Goal: Task Accomplishment & Management: Use online tool/utility

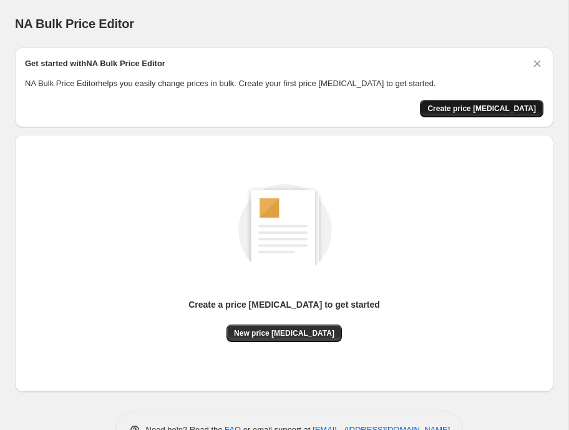
scroll to position [38, 0]
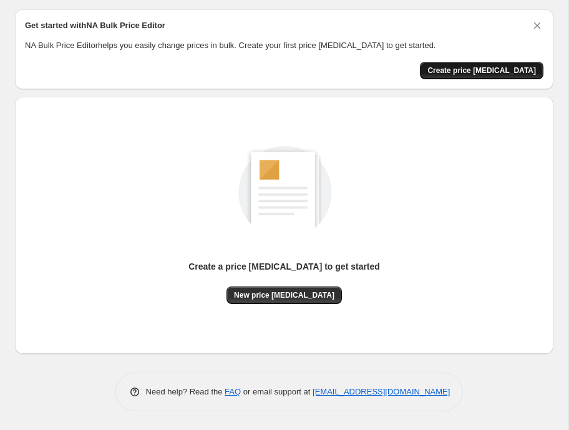
click at [504, 70] on span "Create price [MEDICAL_DATA]" at bounding box center [481, 70] width 109 height 10
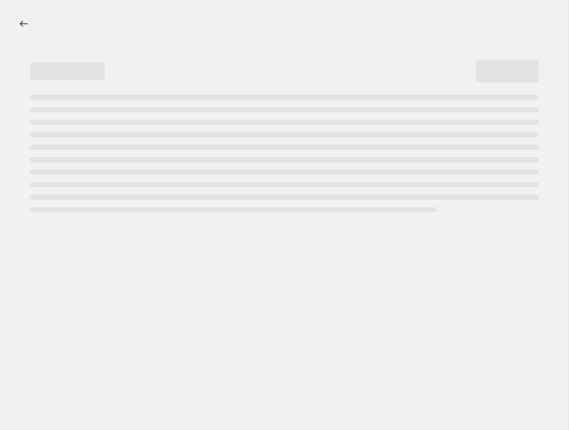
select select "percentage"
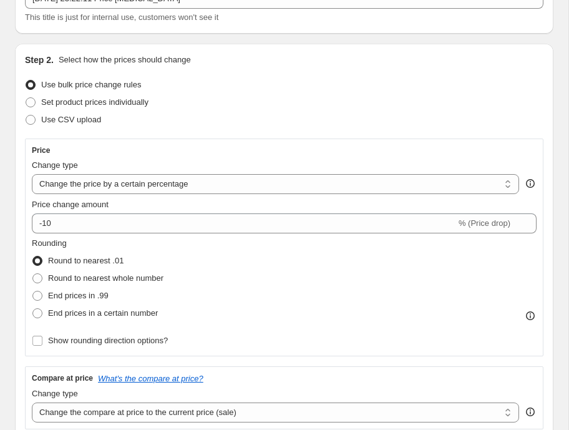
scroll to position [47, 0]
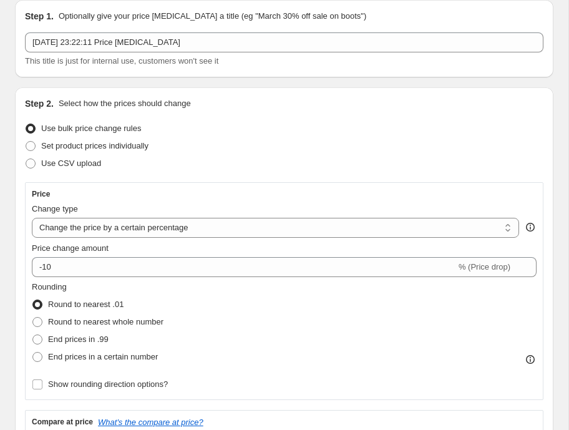
click at [36, 16] on h2 "Step 1." at bounding box center [39, 16] width 29 height 12
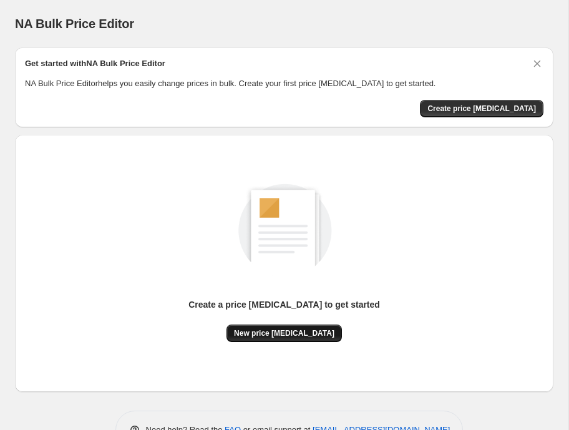
click at [303, 336] on span "New price change job" at bounding box center [284, 333] width 100 height 10
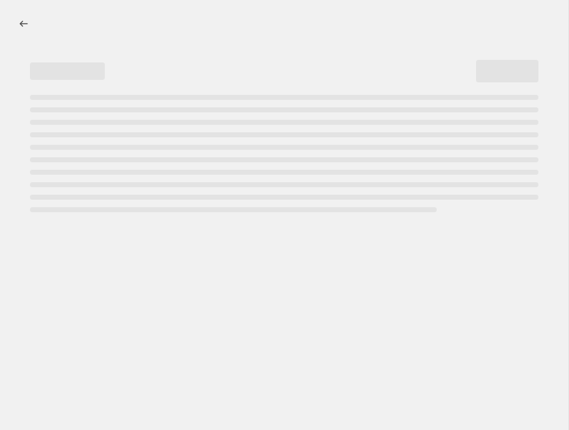
select select "percentage"
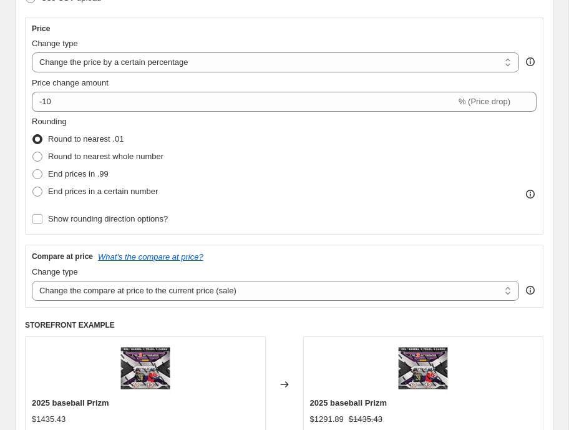
scroll to position [216, 0]
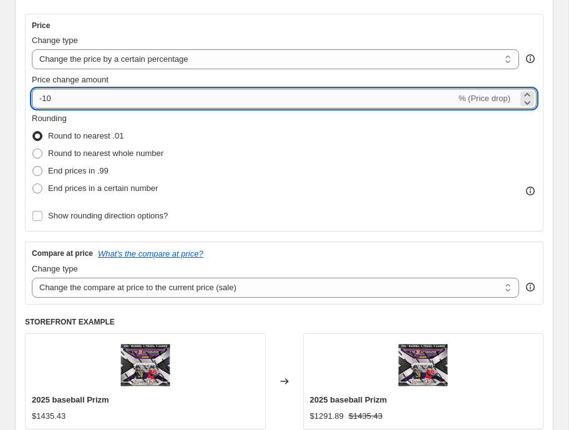
click at [133, 97] on input "-10" at bounding box center [244, 99] width 424 height 20
drag, startPoint x: 45, startPoint y: 98, endPoint x: 65, endPoint y: 99, distance: 20.0
click at [65, 99] on input "-10" at bounding box center [244, 99] width 424 height 20
drag, startPoint x: 60, startPoint y: 97, endPoint x: 12, endPoint y: 97, distance: 48.0
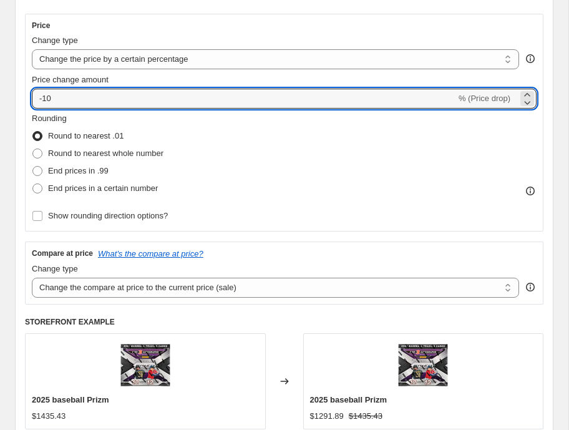
type input "40"
click at [368, 149] on div "Rounding Round to nearest .01 Round to nearest whole number End prices in .99 E…" at bounding box center [284, 154] width 505 height 85
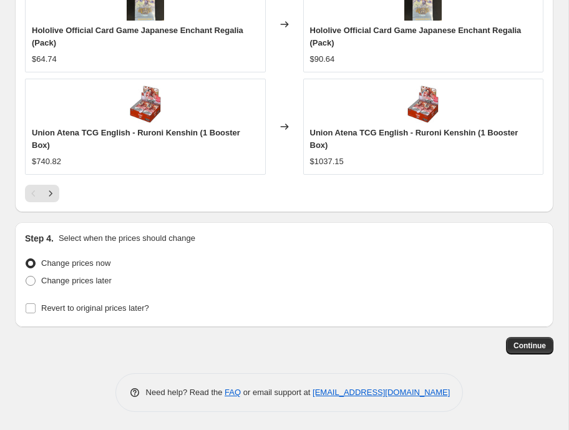
scroll to position [1169, 0]
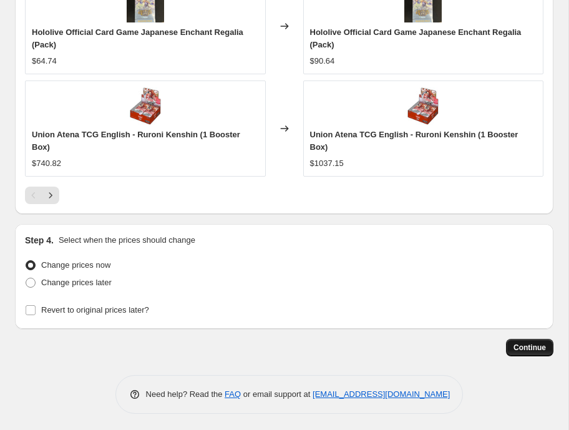
click at [512, 343] on button "Continue" at bounding box center [529, 347] width 47 height 17
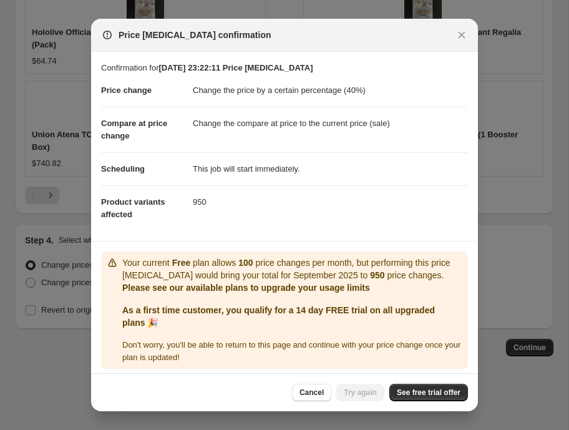
scroll to position [6, 0]
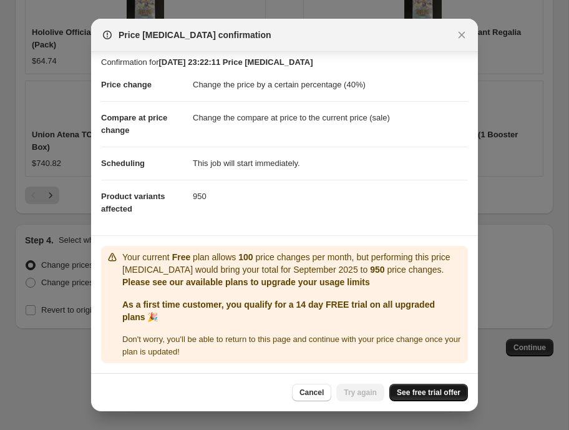
click at [413, 386] on link "See free trial offer" at bounding box center [428, 392] width 79 height 17
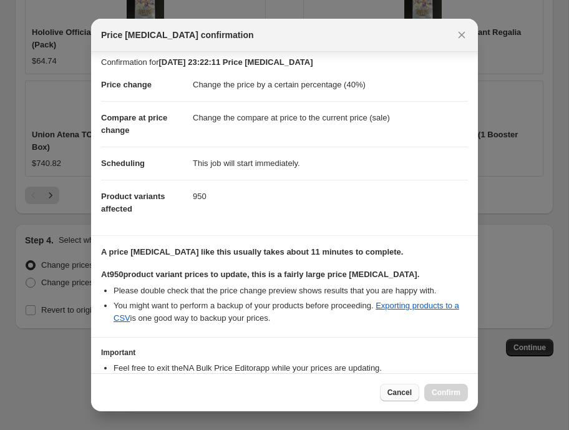
click at [389, 388] on button "Cancel" at bounding box center [399, 392] width 39 height 17
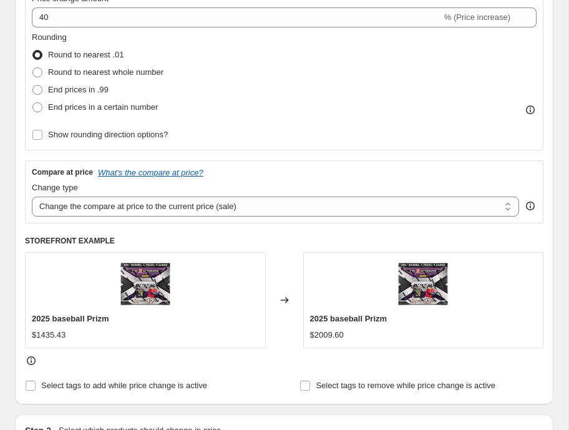
scroll to position [170, 0]
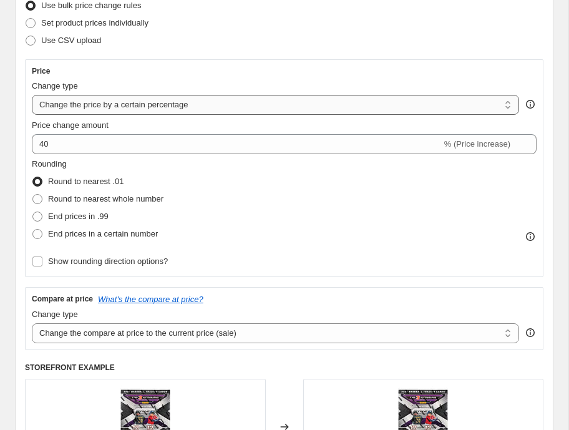
click at [240, 105] on select "Change the price to a certain amount Change the price by a certain amount Chang…" at bounding box center [275, 105] width 487 height 20
select select "to"
click at [32, 95] on select "Change the price to a certain amount Change the price by a certain amount Chang…" at bounding box center [275, 105] width 487 height 20
type input "80.00"
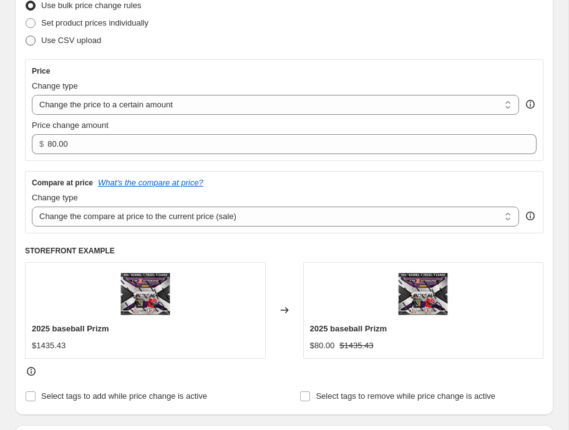
click at [57, 33] on label "Use CSV upload" at bounding box center [63, 40] width 76 height 17
click at [26, 36] on input "Use CSV upload" at bounding box center [26, 36] width 1 height 1
radio input "true"
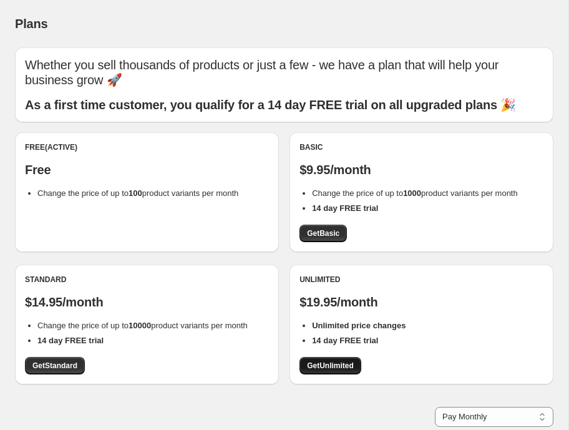
click at [339, 362] on span "Get Unlimited" at bounding box center [330, 366] width 47 height 10
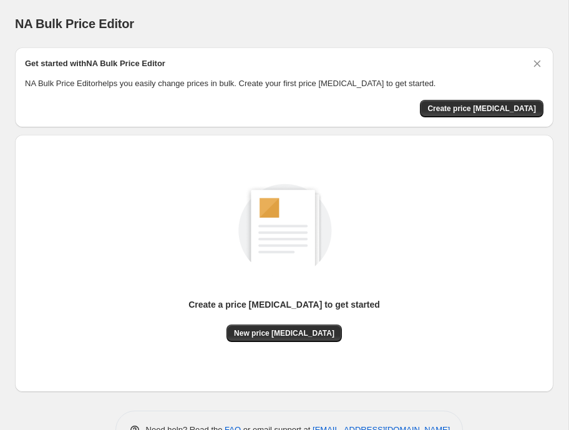
click at [460, 158] on div "Create a price [MEDICAL_DATA] to get started New price [MEDICAL_DATA]" at bounding box center [284, 249] width 518 height 185
click at [301, 326] on button "New price [MEDICAL_DATA]" at bounding box center [283, 332] width 115 height 17
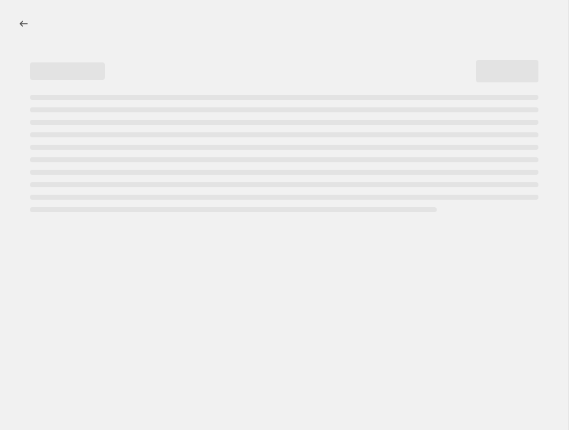
select select "percentage"
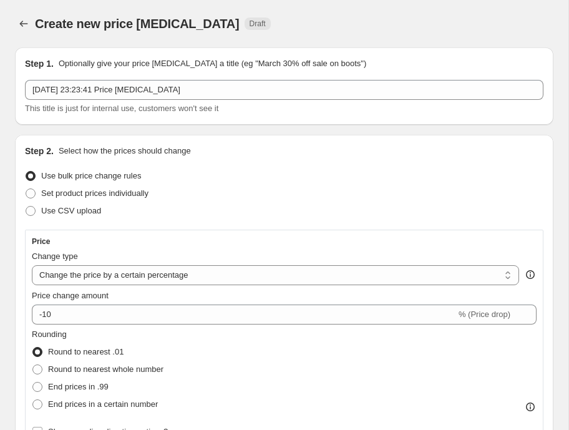
scroll to position [108, 0]
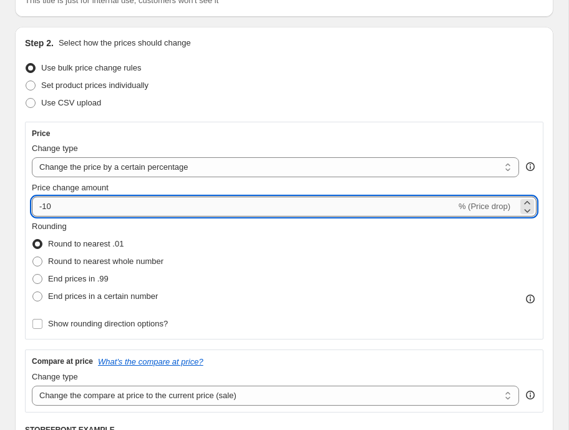
click at [182, 201] on input "-10" at bounding box center [244, 206] width 424 height 20
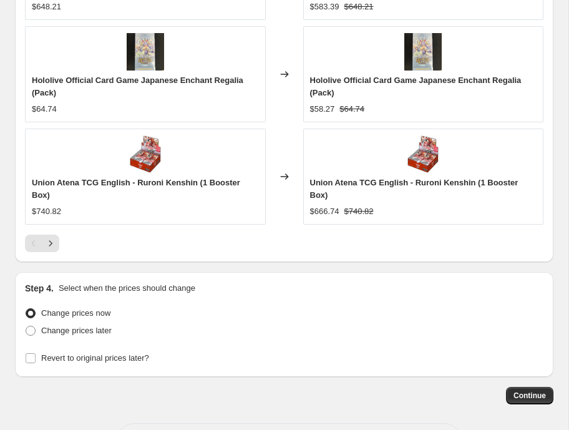
scroll to position [1172, 0]
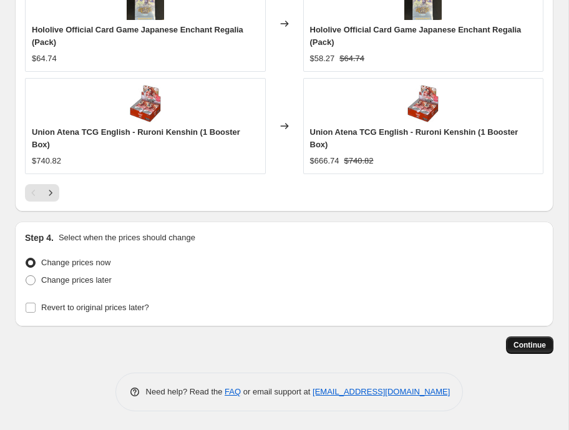
type input "40"
click at [520, 341] on span "Continue" at bounding box center [529, 345] width 32 height 10
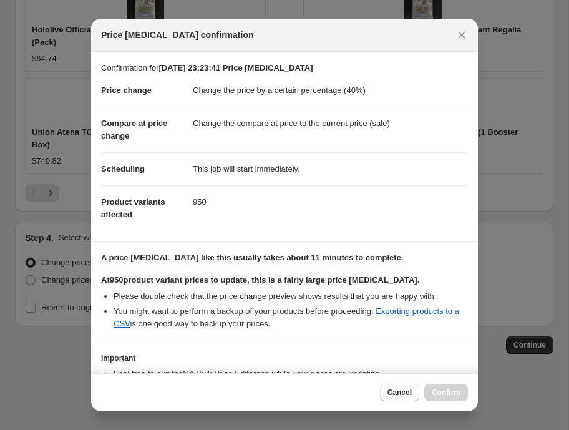
scroll to position [87, 0]
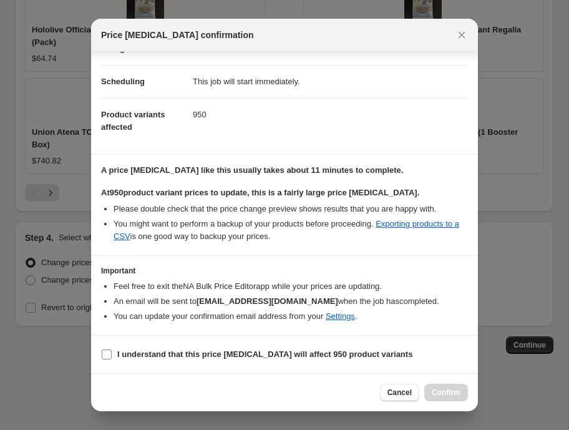
click at [251, 352] on b "I understand that this price [MEDICAL_DATA] will affect 950 product variants" at bounding box center [264, 353] width 295 height 9
click at [112, 352] on input "I understand that this price [MEDICAL_DATA] will affect 950 product variants" at bounding box center [107, 354] width 10 height 10
checkbox input "true"
click at [430, 389] on button "Confirm" at bounding box center [446, 392] width 44 height 17
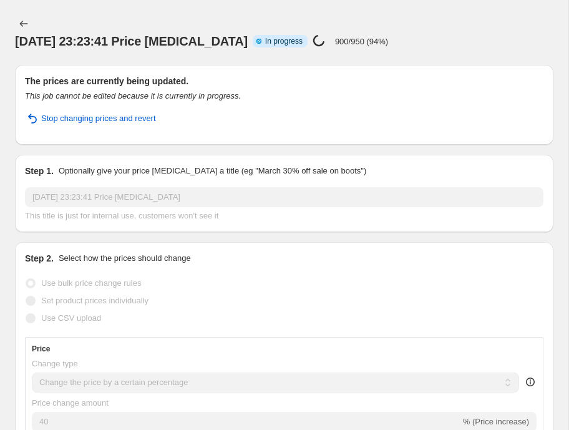
click at [364, 46] on div "Price [MEDICAL_DATA] in progress... 900/950 (94%)" at bounding box center [350, 41] width 75 height 14
